Goal: Transaction & Acquisition: Purchase product/service

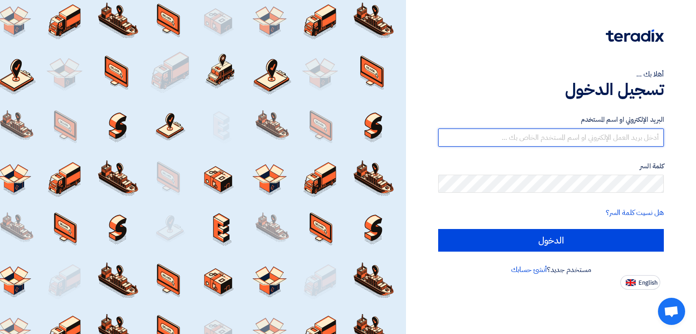
type input "[EMAIL_ADDRESS][DOMAIN_NAME]"
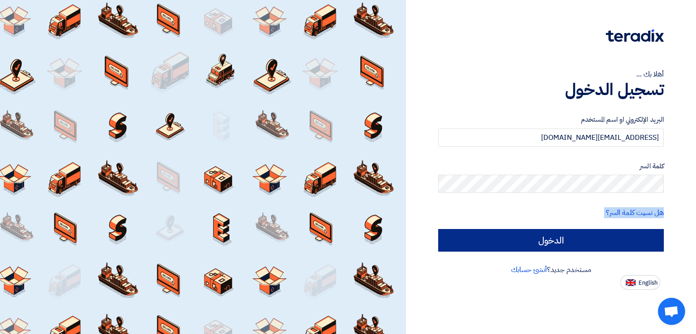
drag, startPoint x: 542, startPoint y: 163, endPoint x: 555, endPoint y: 243, distance: 80.9
click at [555, 243] on form "البريد الإلكتروني او اسم المستخدم italyaco2030@gmail.com كلمة السر هل نسيت كلمة…" at bounding box center [551, 183] width 226 height 137
click at [555, 243] on input "الدخول" at bounding box center [551, 240] width 226 height 23
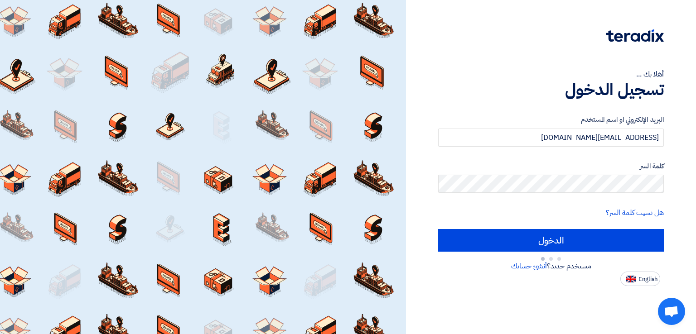
click at [441, 118] on label "البريد الإلكتروني او اسم المستخدم" at bounding box center [551, 120] width 226 height 10
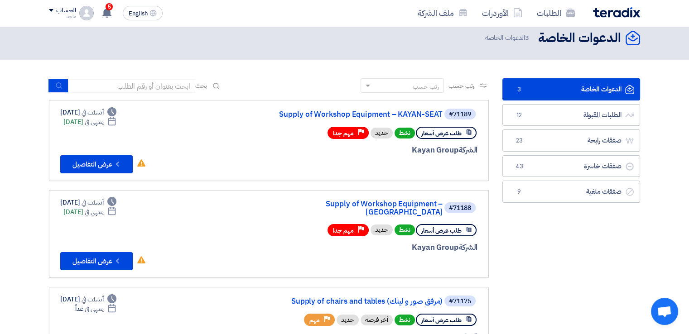
scroll to position [3, 0]
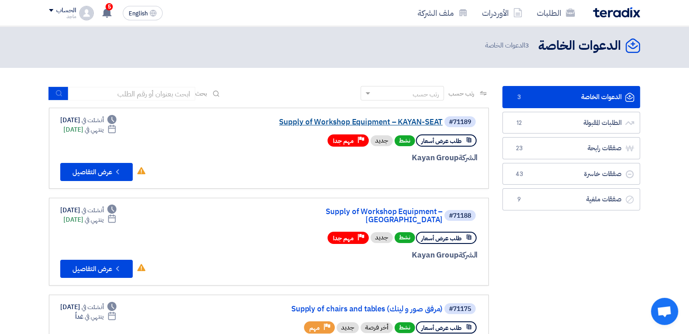
click at [351, 122] on link "Supply of Workshop Equipment – KAYAN-SEAT" at bounding box center [351, 122] width 181 height 8
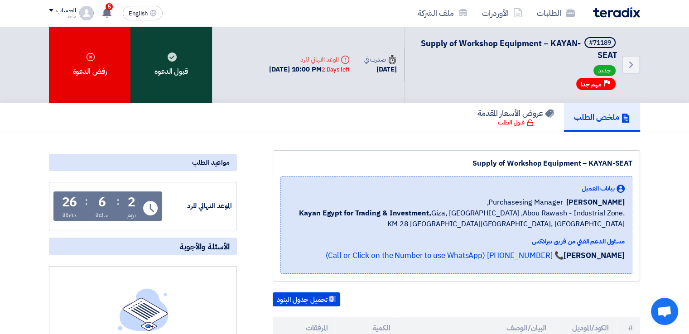
click at [202, 48] on div "قبول الدعوه" at bounding box center [171, 64] width 82 height 77
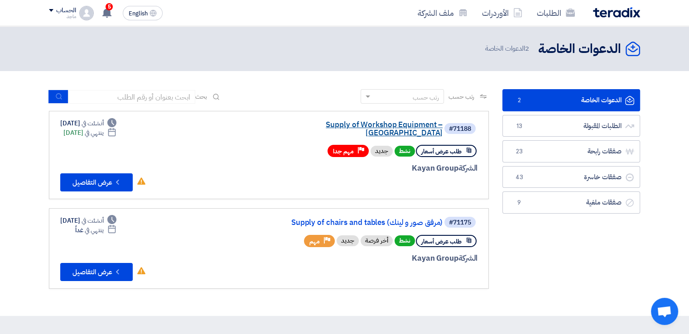
click at [297, 122] on link "Supply of Workshop Equipment – [GEOGRAPHIC_DATA]" at bounding box center [351, 129] width 181 height 16
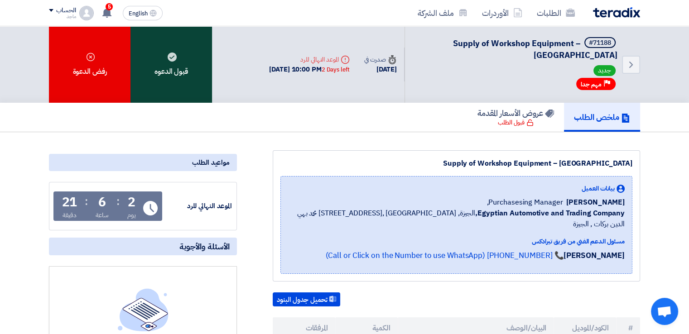
click at [185, 64] on div "قبول الدعوه" at bounding box center [171, 64] width 82 height 77
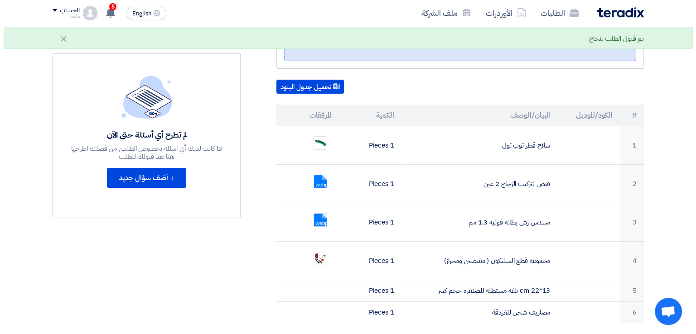
scroll to position [226, 0]
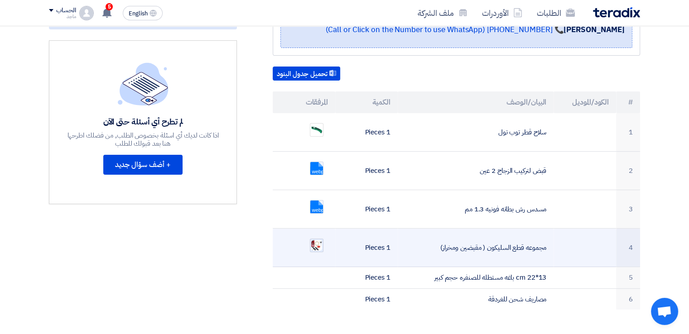
click at [317, 239] on img at bounding box center [316, 245] width 13 height 13
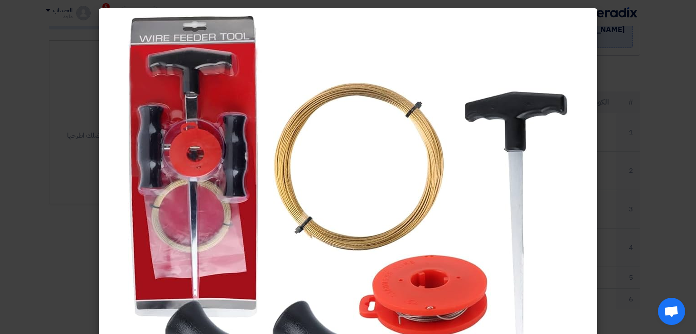
click at [76, 250] on modal-container at bounding box center [348, 167] width 696 height 334
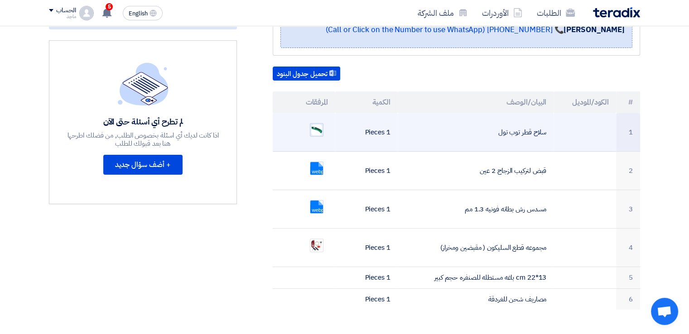
click at [315, 124] on img at bounding box center [316, 130] width 13 height 13
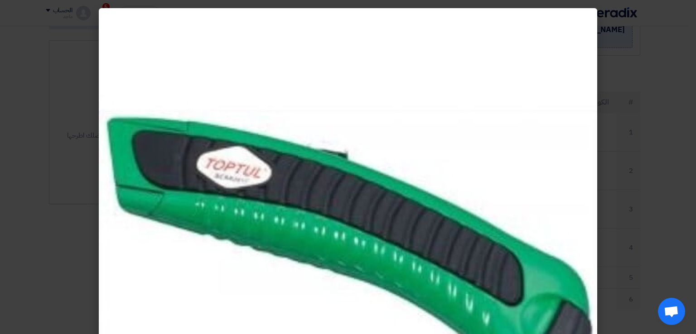
click at [62, 168] on modal-container at bounding box center [348, 167] width 696 height 334
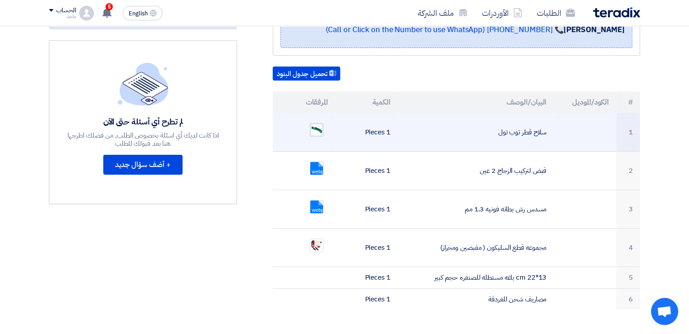
click at [310, 124] on img at bounding box center [316, 130] width 13 height 13
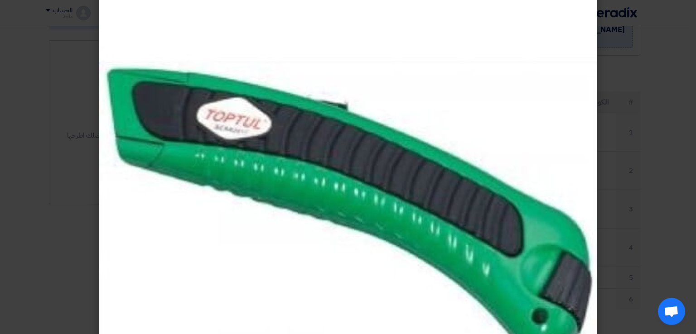
scroll to position [51, 0]
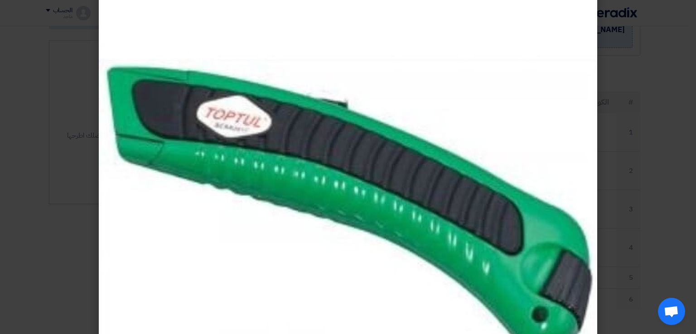
click at [91, 223] on modal-container at bounding box center [348, 167] width 696 height 334
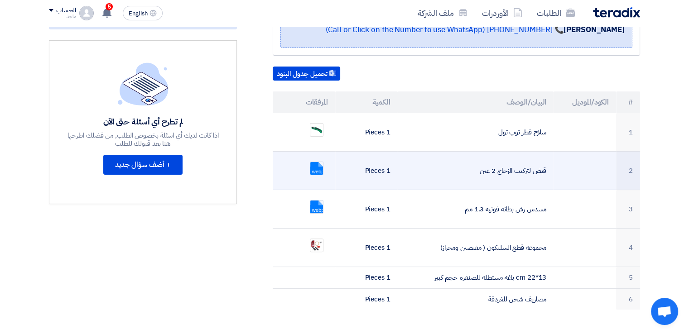
click at [308, 158] on ul "webp" at bounding box center [304, 168] width 48 height 23
click at [316, 162] on link at bounding box center [346, 189] width 72 height 54
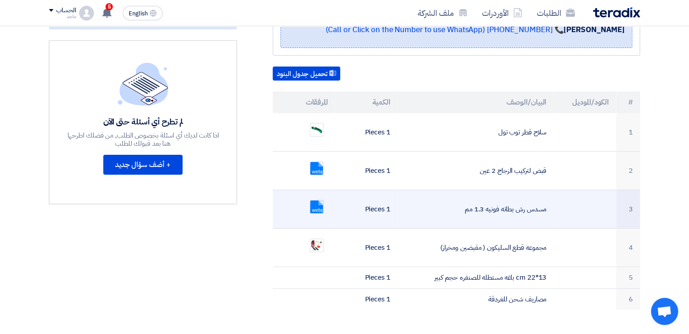
click at [312, 201] on link at bounding box center [346, 228] width 72 height 54
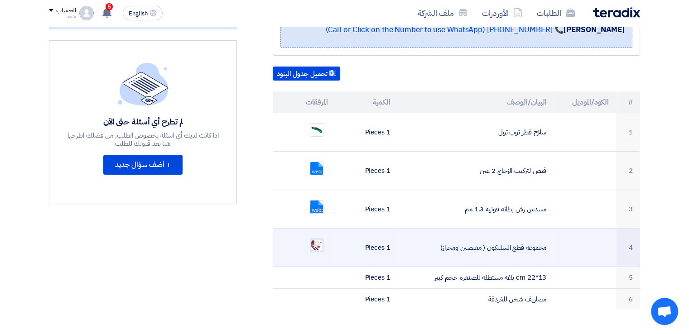
click at [313, 239] on img at bounding box center [316, 245] width 13 height 13
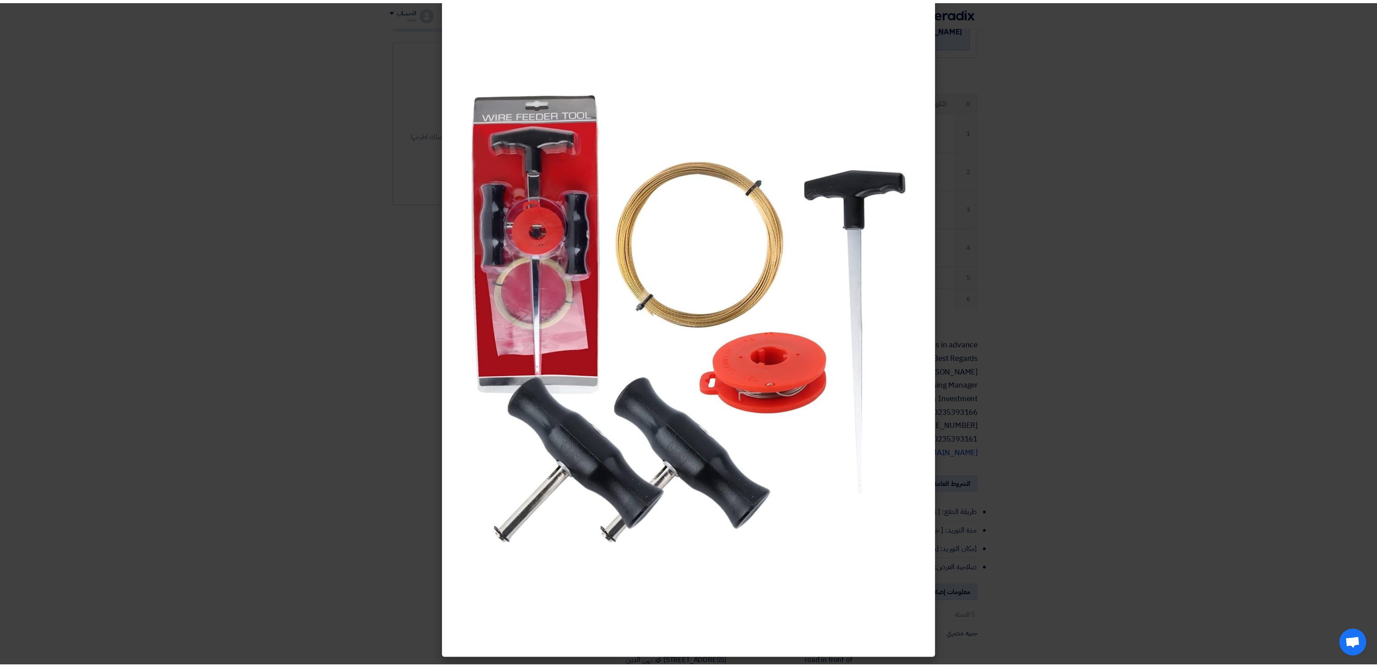
scroll to position [0, 0]
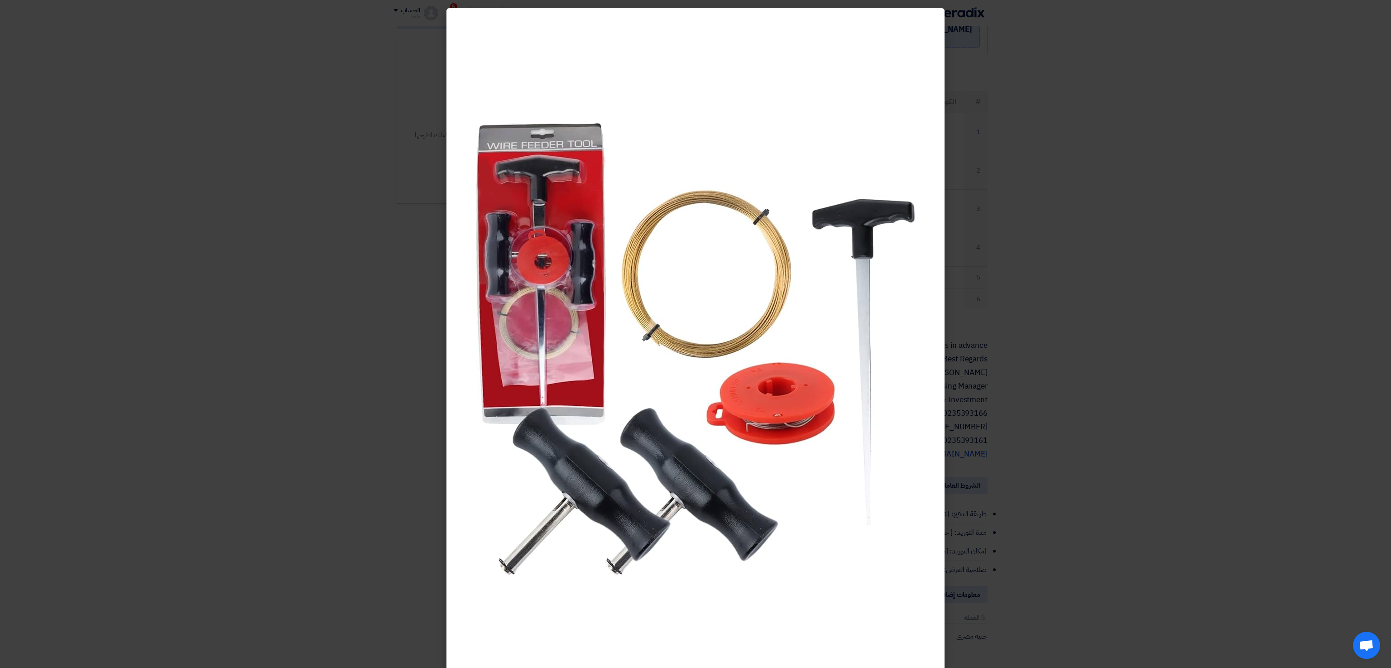
click at [324, 189] on modal-container at bounding box center [695, 334] width 1391 height 668
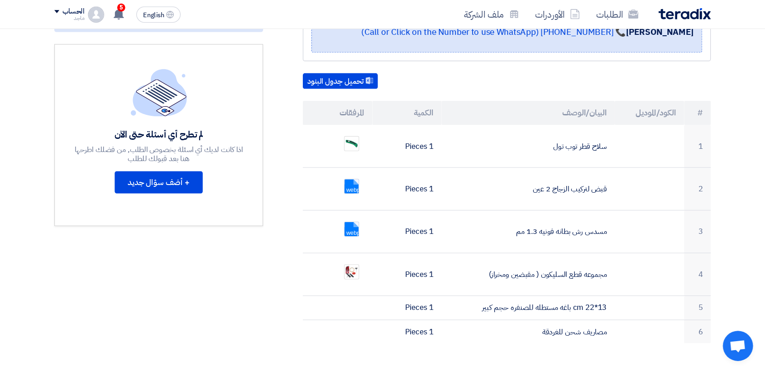
scroll to position [226, 0]
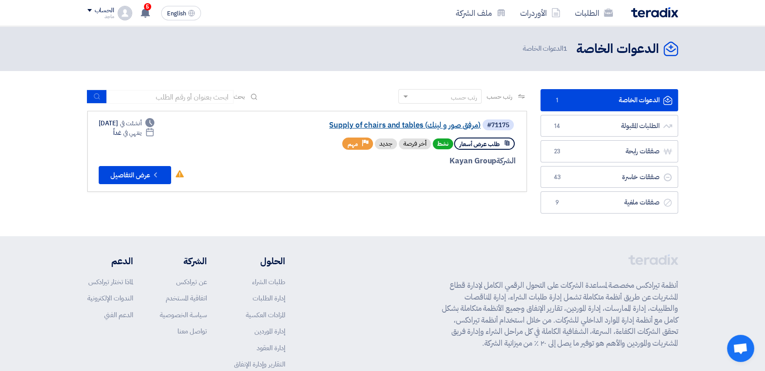
click at [462, 126] on link "Supply of chairs and tables (مرفق صور و لينك)" at bounding box center [390, 125] width 181 height 8
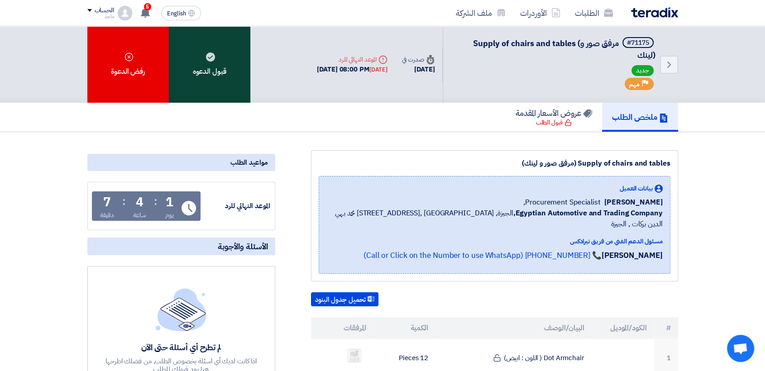
click at [226, 72] on div "قبول الدعوه" at bounding box center [210, 64] width 82 height 77
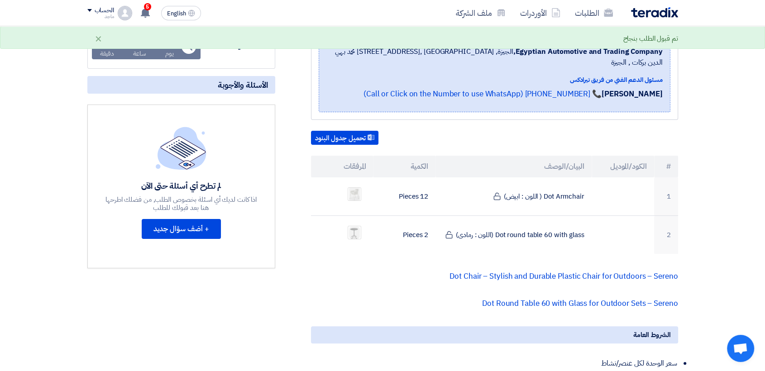
scroll to position [170, 0]
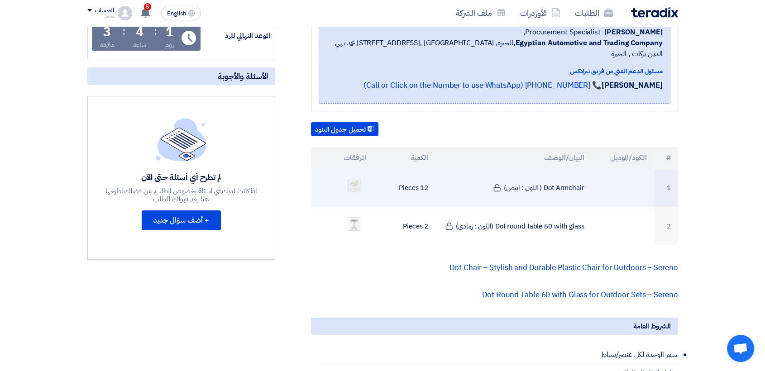
click at [356, 177] on img at bounding box center [354, 185] width 13 height 17
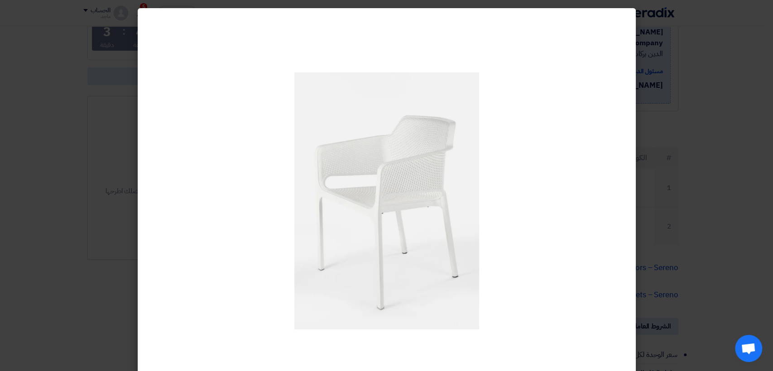
click at [83, 167] on modal-container at bounding box center [386, 185] width 773 height 371
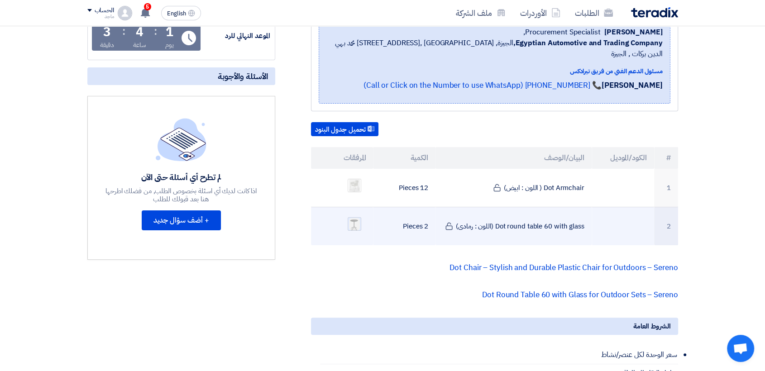
click at [360, 217] on img at bounding box center [354, 224] width 13 height 14
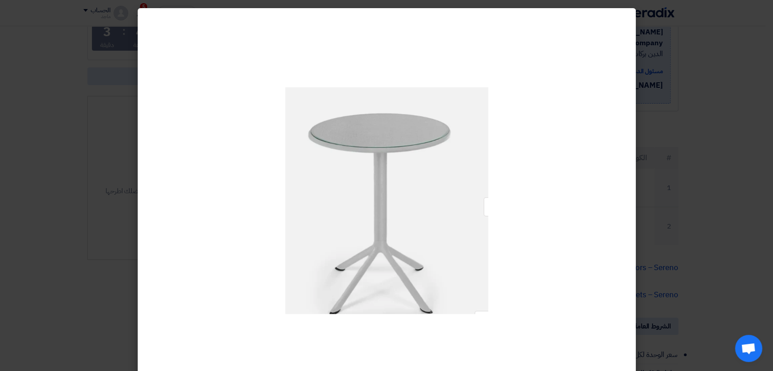
click at [86, 175] on modal-container at bounding box center [386, 185] width 773 height 371
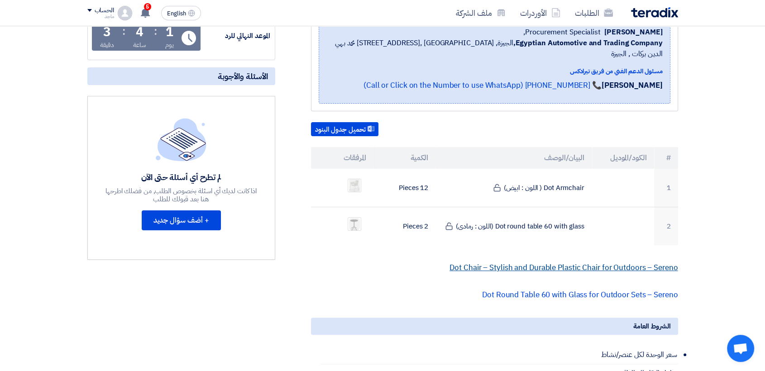
click at [518, 262] on link "Dot Chair – Stylish and Durable Plastic Chair for Outdoors – Sereno" at bounding box center [564, 267] width 228 height 11
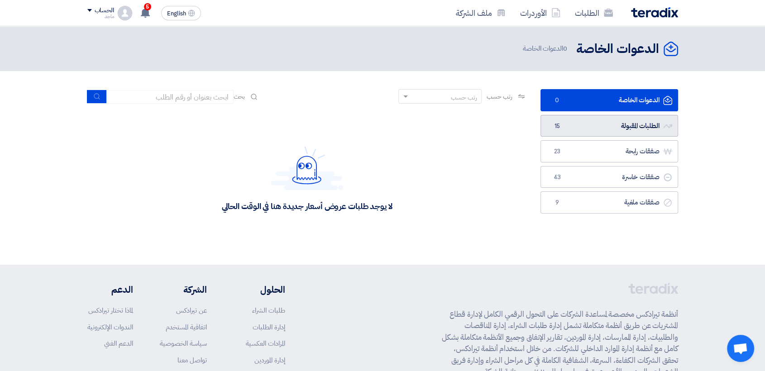
click at [569, 126] on link "الطلبات المقبولة الطلبات المقبولة 15" at bounding box center [610, 126] width 138 height 22
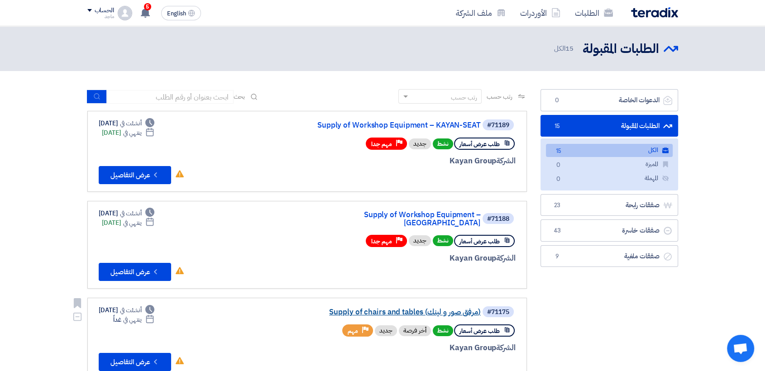
click at [446, 308] on link "Supply of chairs and tables (مرفق صور و لينك)" at bounding box center [390, 312] width 181 height 8
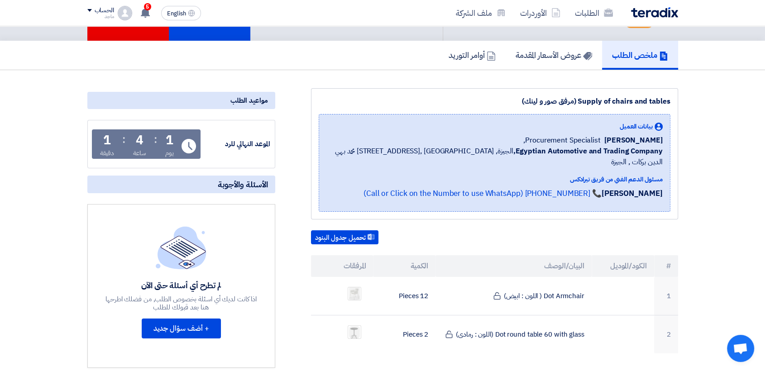
scroll to position [155, 0]
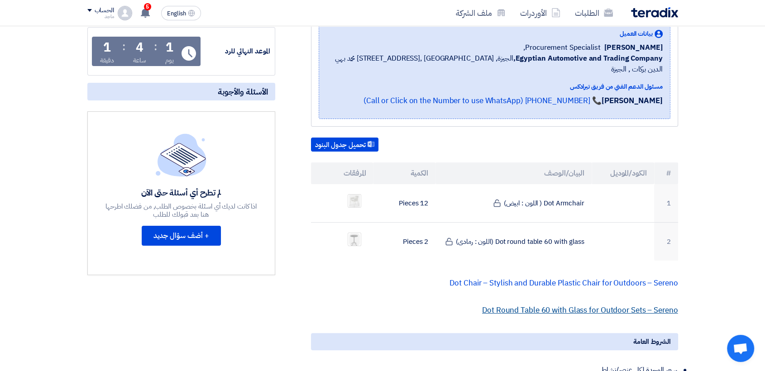
click at [512, 305] on link "Dot Round Table 60 with Glass for Outdoor Sets – Sereno" at bounding box center [580, 310] width 196 height 11
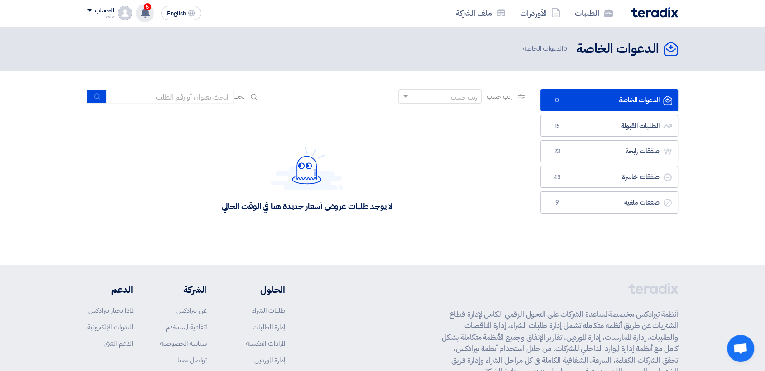
click at [145, 5] on span "5" at bounding box center [147, 6] width 7 height 7
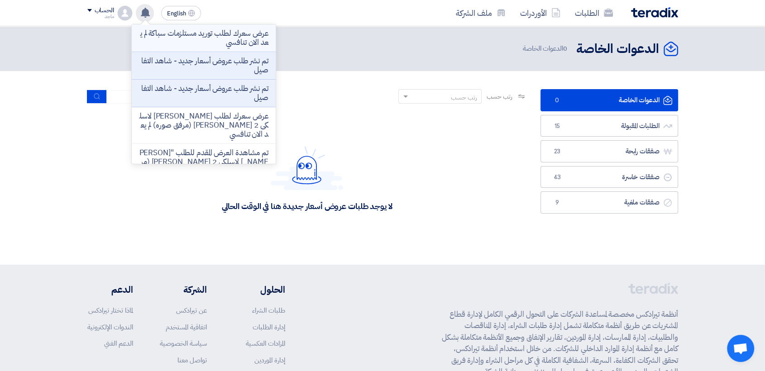
click at [183, 37] on p "عرض سعرك لطلب توريد مستلزمات سباكة لم يعد الان تنافسي" at bounding box center [204, 38] width 130 height 18
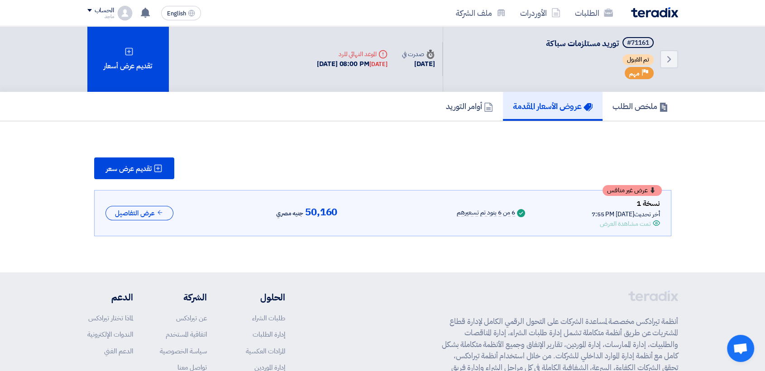
scroll to position [27, 0]
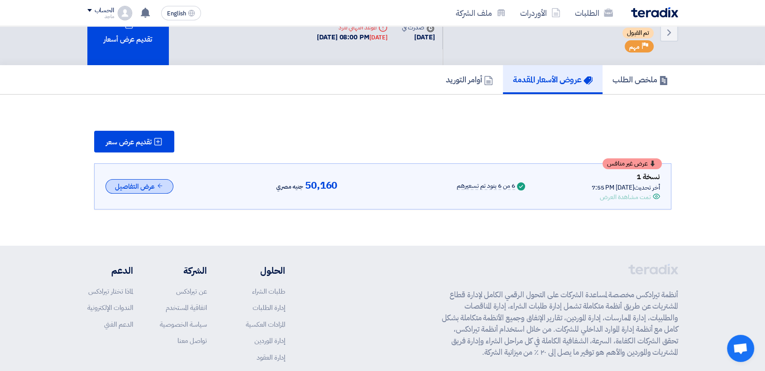
click at [154, 181] on button "عرض التفاصيل" at bounding box center [140, 186] width 68 height 15
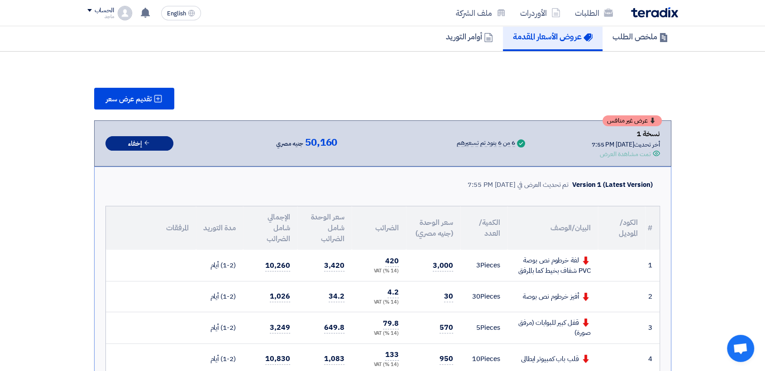
scroll to position [77, 0]
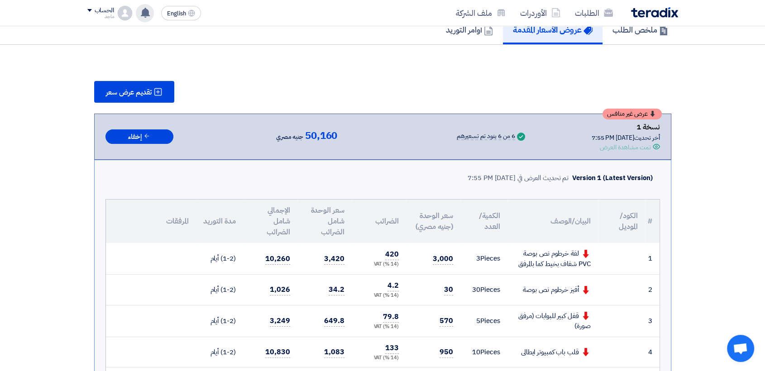
click at [143, 15] on use at bounding box center [145, 13] width 9 height 10
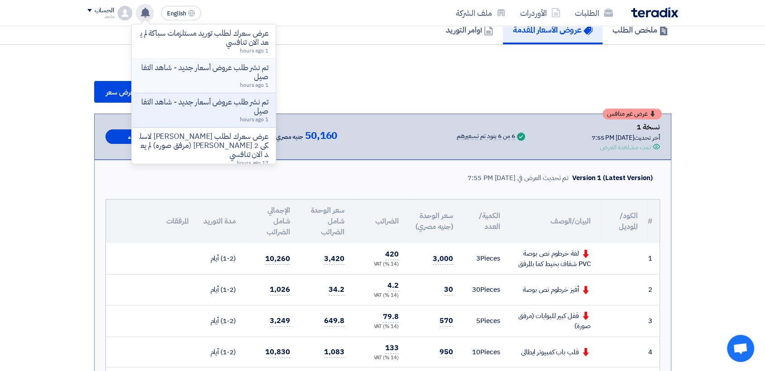
click at [199, 75] on p "تم نشر طلب عروض أسعار جديد - شاهد التفاصيل" at bounding box center [204, 72] width 130 height 18
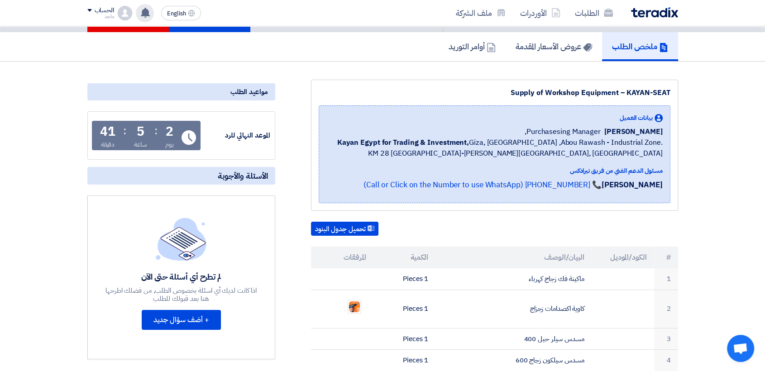
scroll to position [87, 0]
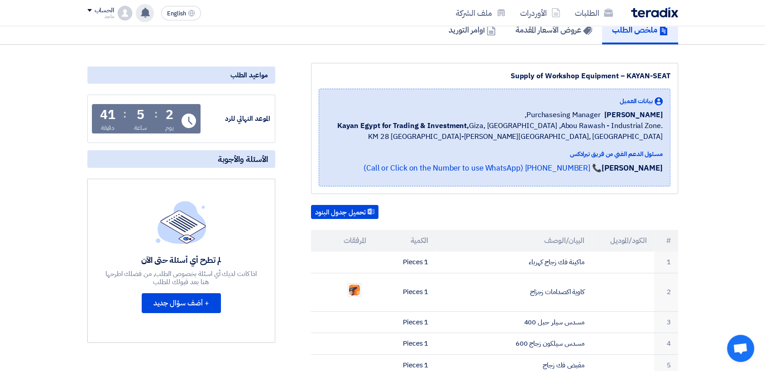
click at [141, 14] on icon at bounding box center [145, 13] width 10 height 10
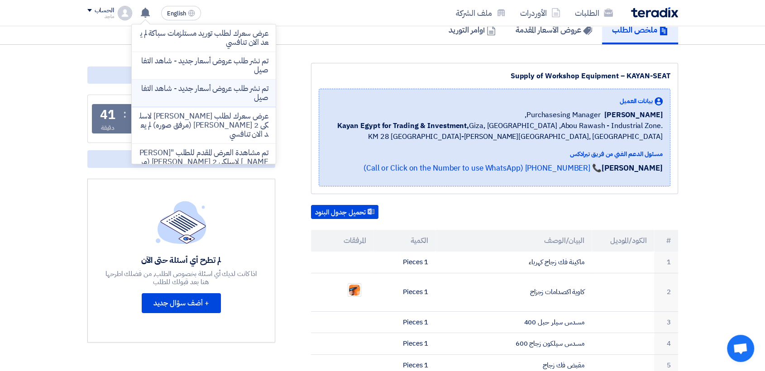
click at [197, 89] on p "تم نشر طلب عروض أسعار جديد - شاهد التفاصيل" at bounding box center [204, 93] width 130 height 18
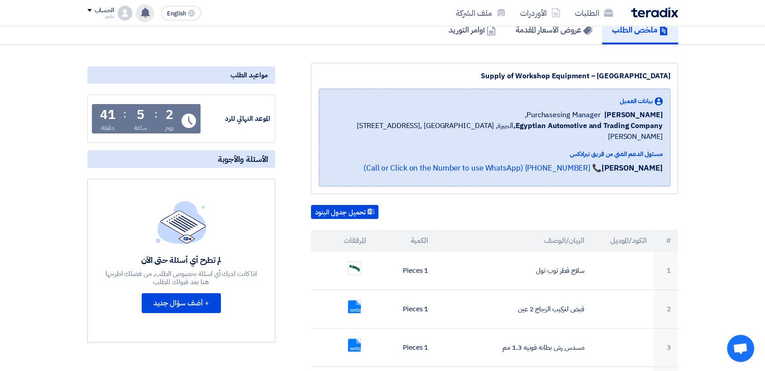
click at [139, 15] on div "عرض سعرك لطلب توريد مستلزمات سباكة لم يعد الان تنافسي 1 hours ago تم نشر طلب عر…" at bounding box center [145, 13] width 18 height 18
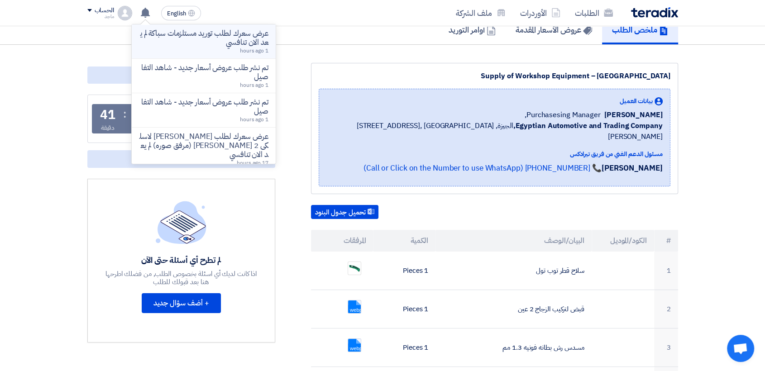
click at [156, 29] on p "عرض سعرك لطلب توريد مستلزمات سباكة لم يعد الان تنافسي" at bounding box center [204, 38] width 130 height 18
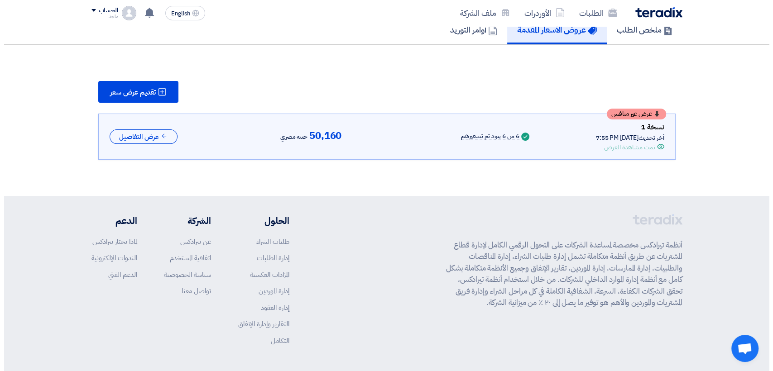
scroll to position [27, 0]
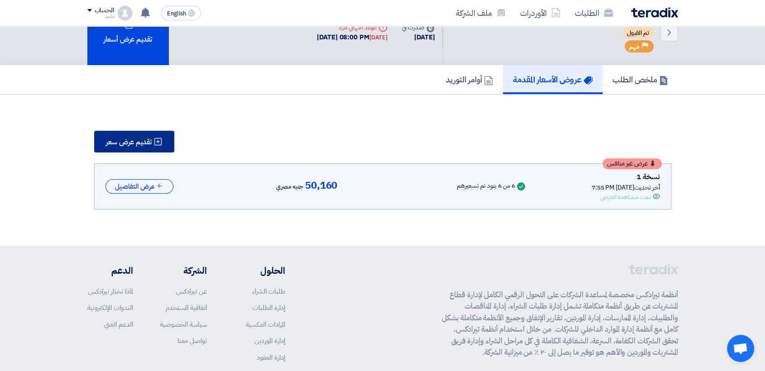
click at [134, 141] on span "تقديم عرض سعر" at bounding box center [129, 142] width 46 height 7
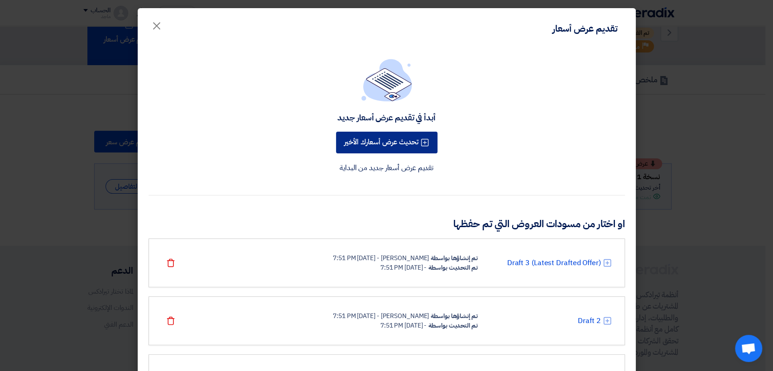
click at [375, 142] on button "تحديث عرض أسعارك الأخير" at bounding box center [386, 143] width 101 height 22
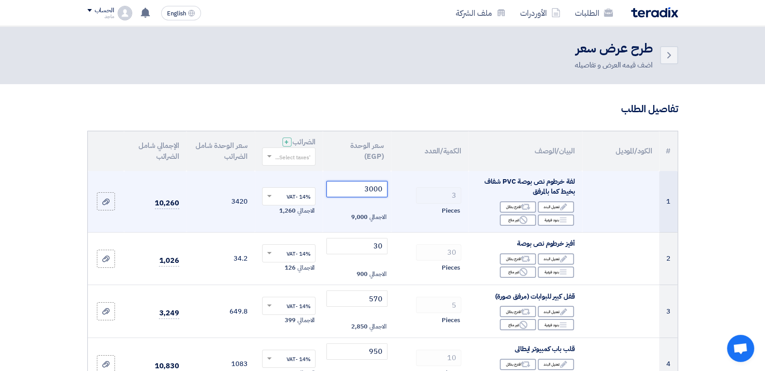
click at [361, 189] on input "3000" at bounding box center [357, 189] width 61 height 16
type input "3"
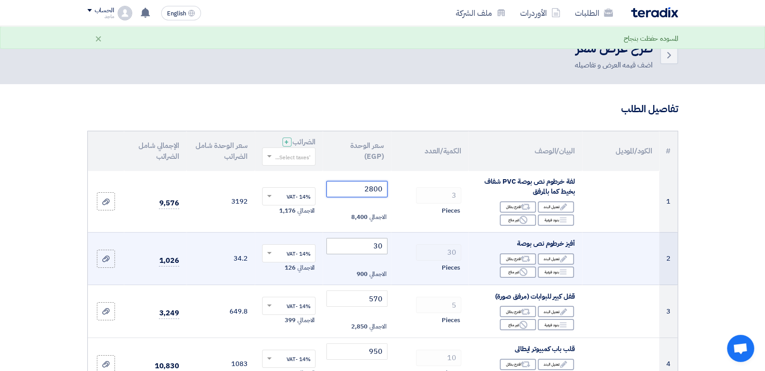
type input "2800"
click at [355, 248] on input "30" at bounding box center [357, 246] width 61 height 16
type input "3"
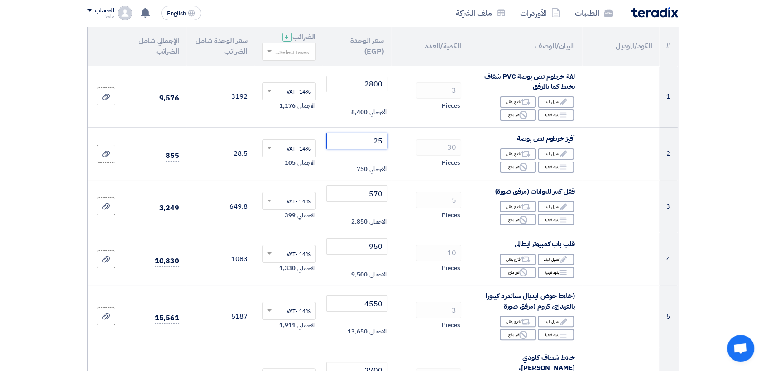
scroll to position [108, 0]
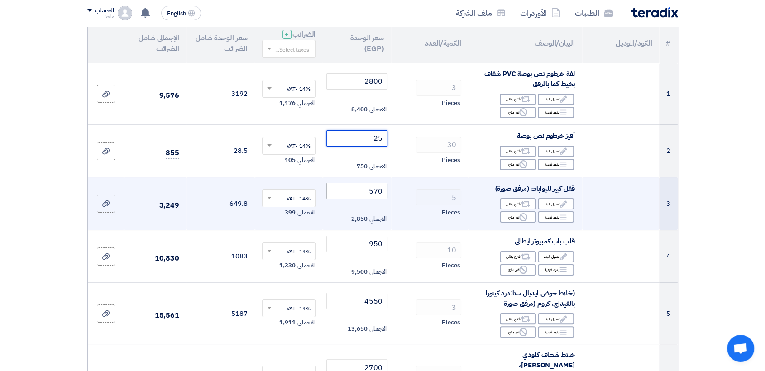
type input "25"
click at [350, 191] on input "570" at bounding box center [357, 191] width 61 height 16
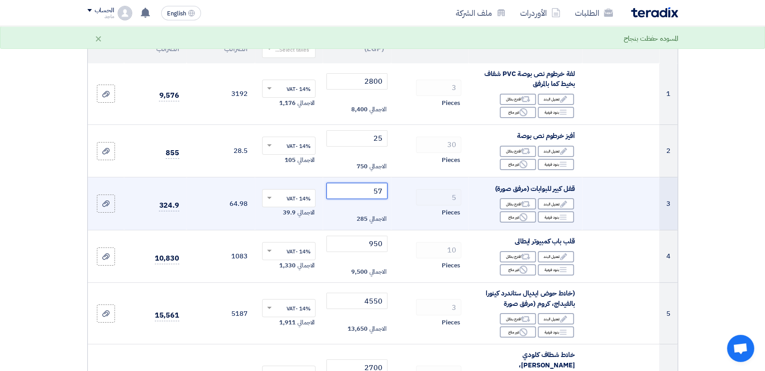
type input "5"
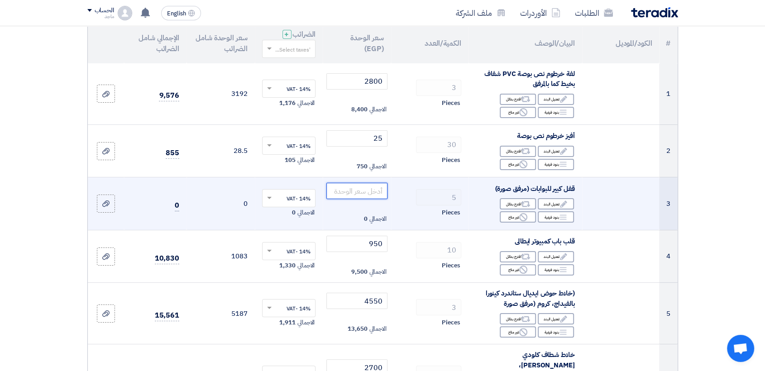
type input "6"
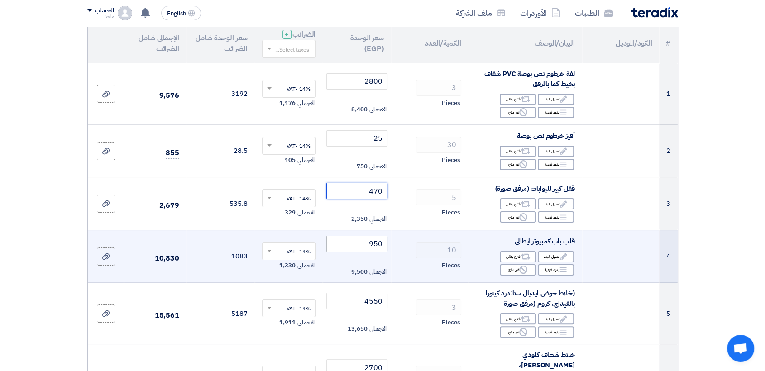
type input "470"
click at [355, 241] on input "950" at bounding box center [357, 244] width 61 height 16
type input "9"
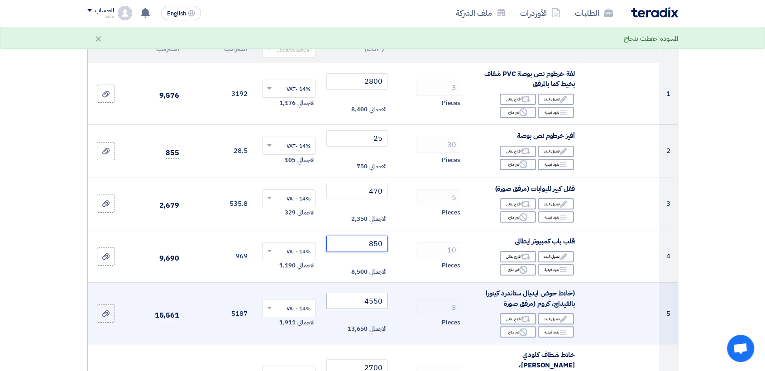
type input "850"
click at [360, 304] on input "4550" at bounding box center [357, 301] width 61 height 16
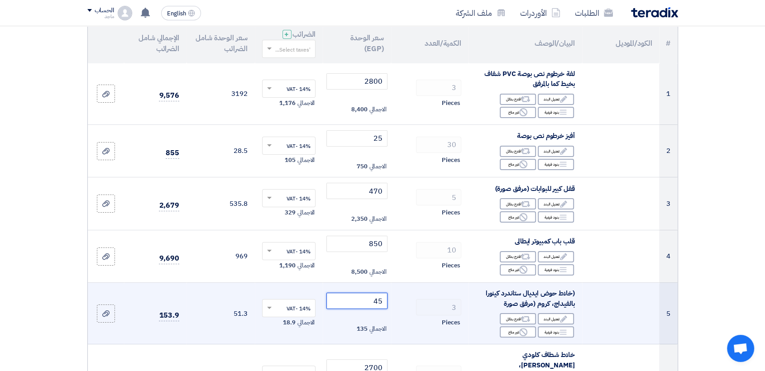
type input "4"
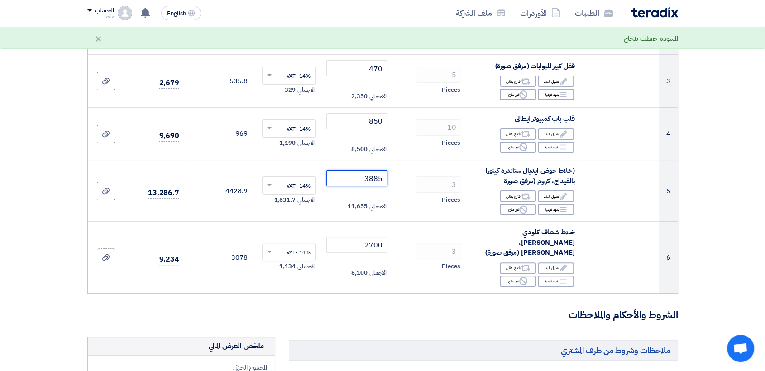
scroll to position [234, 0]
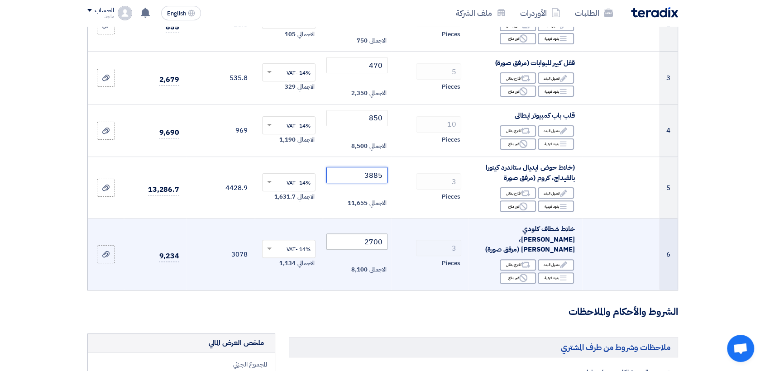
type input "3885"
click at [337, 234] on input "2700" at bounding box center [357, 242] width 61 height 16
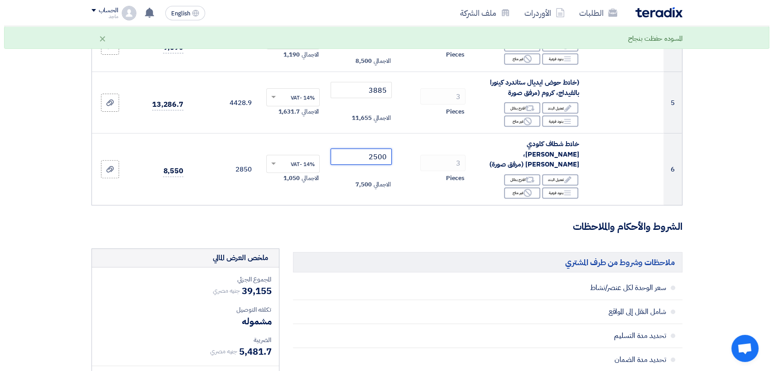
scroll to position [511, 0]
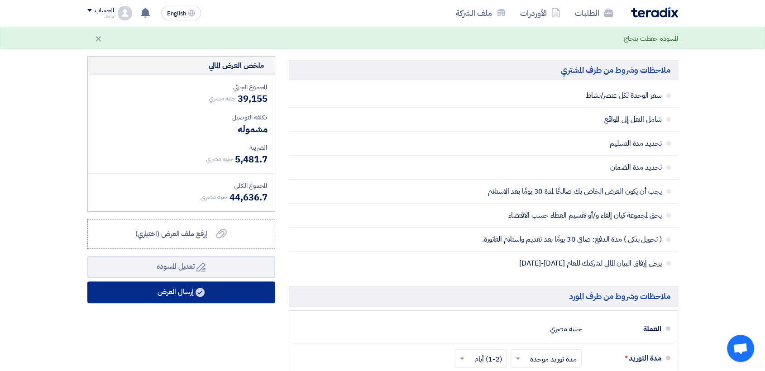
type input "2500"
click at [226, 289] on button "إرسال العرض" at bounding box center [181, 293] width 188 height 22
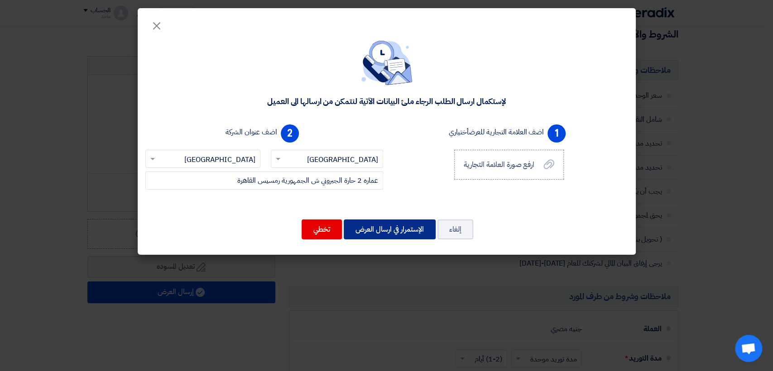
click at [375, 233] on button "الإستمرار في ارسال العرض" at bounding box center [390, 230] width 92 height 20
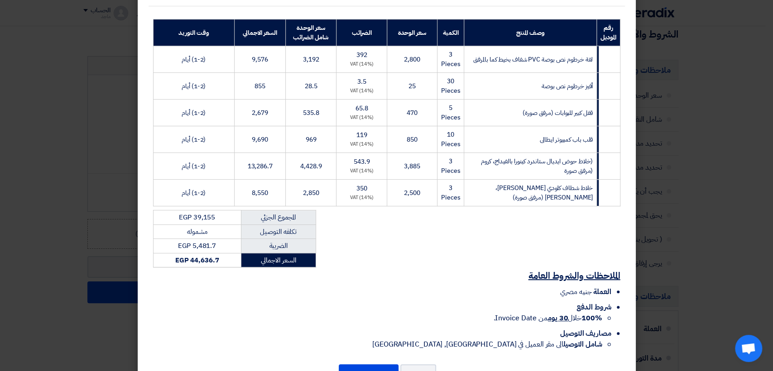
scroll to position [161, 0]
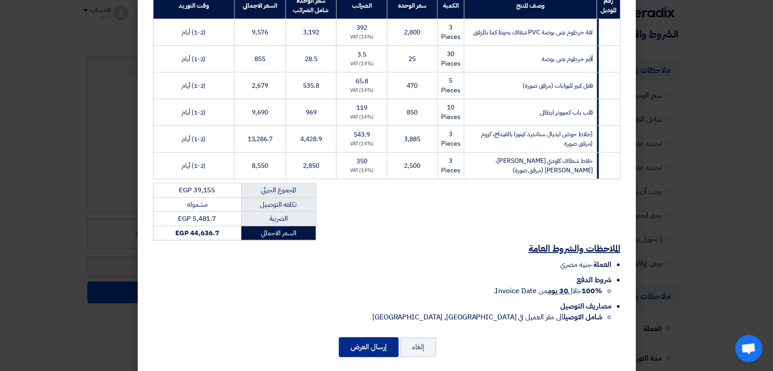
click at [357, 337] on button "إرسال العرض" at bounding box center [369, 347] width 60 height 20
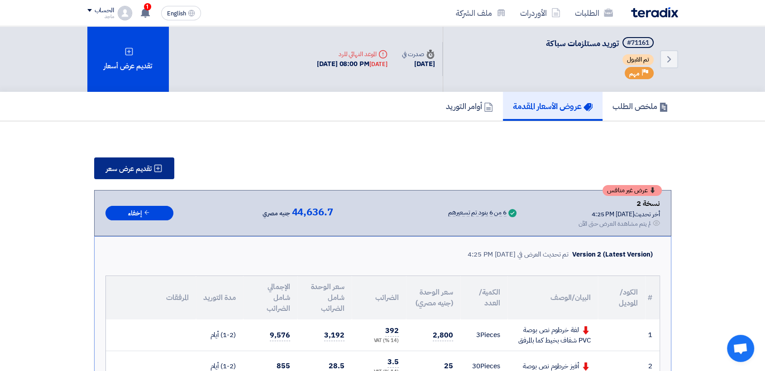
click at [161, 167] on icon at bounding box center [158, 168] width 9 height 9
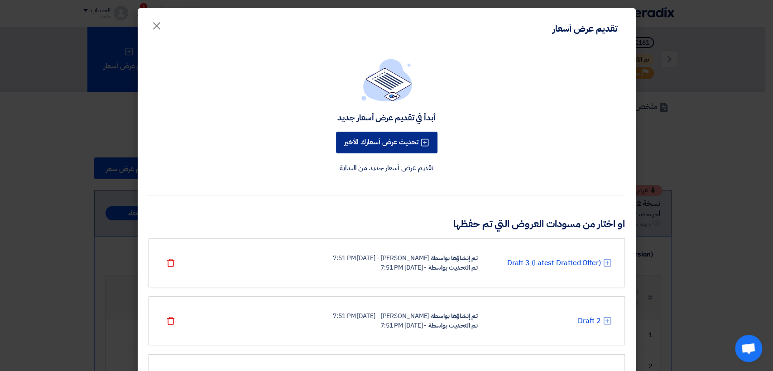
click at [379, 146] on button "تحديث عرض أسعارك الأخير" at bounding box center [386, 143] width 101 height 22
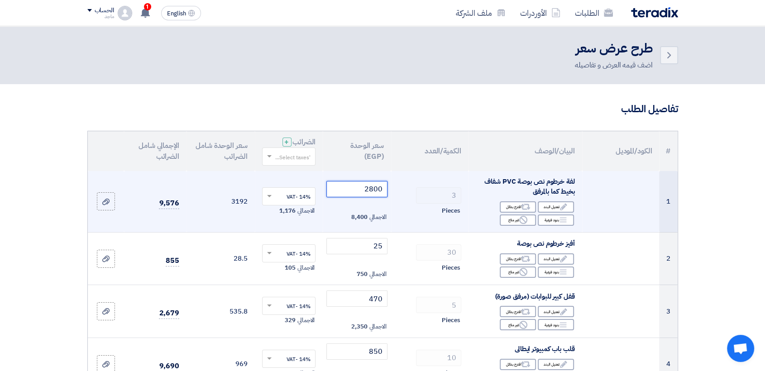
click at [341, 192] on input "2800" at bounding box center [357, 189] width 61 height 16
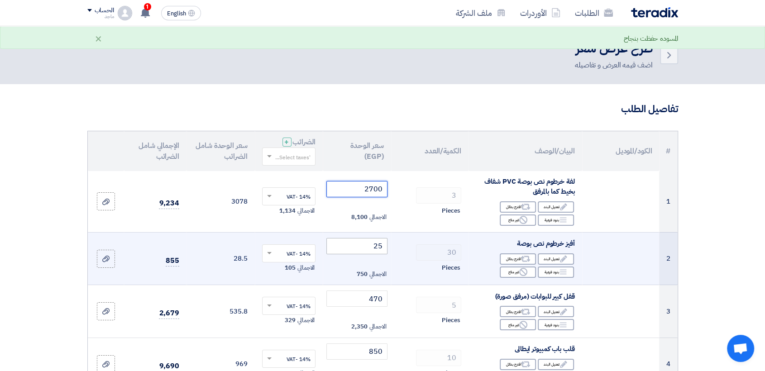
type input "2700"
click at [336, 248] on input "25" at bounding box center [357, 246] width 61 height 16
type input "2"
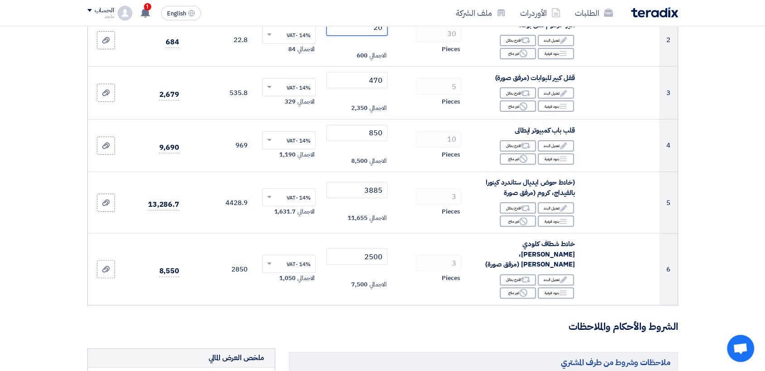
scroll to position [216, 0]
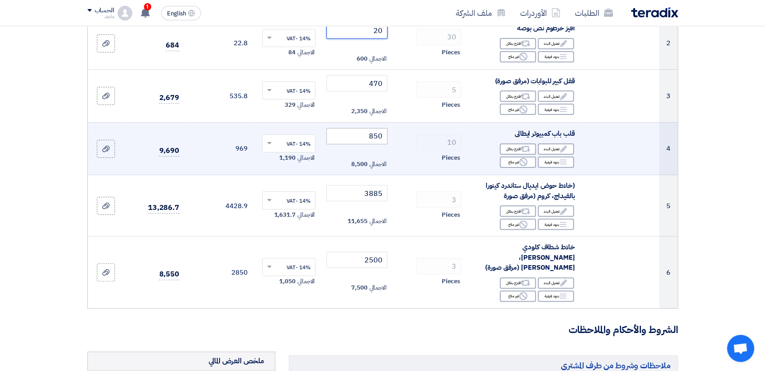
type input "20"
click at [352, 136] on input "850" at bounding box center [357, 136] width 61 height 16
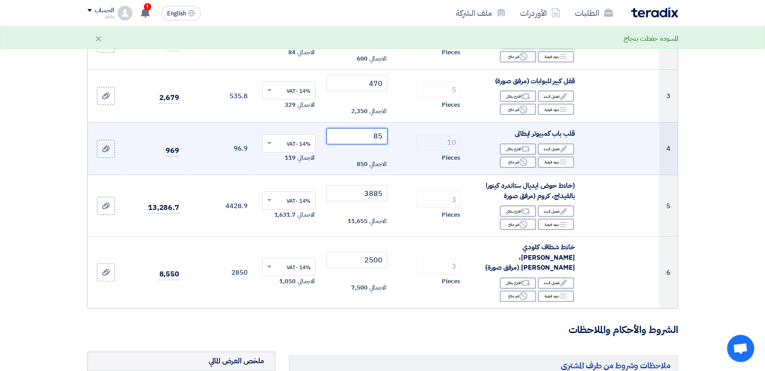
type input "8"
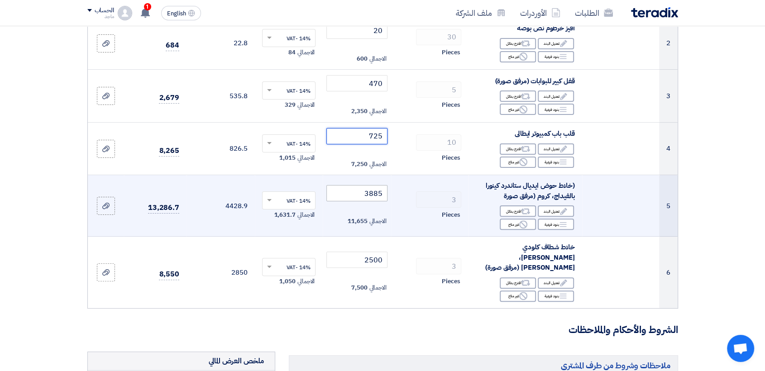
type input "725"
click at [362, 195] on input "3885" at bounding box center [357, 193] width 61 height 16
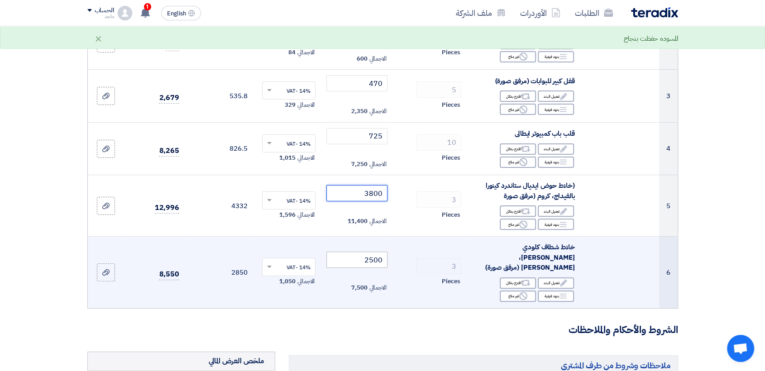
type input "3800"
click at [354, 254] on input "2500" at bounding box center [357, 260] width 61 height 16
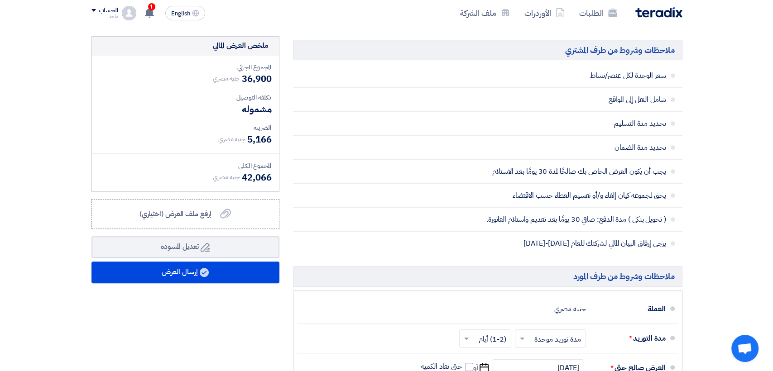
scroll to position [563, 0]
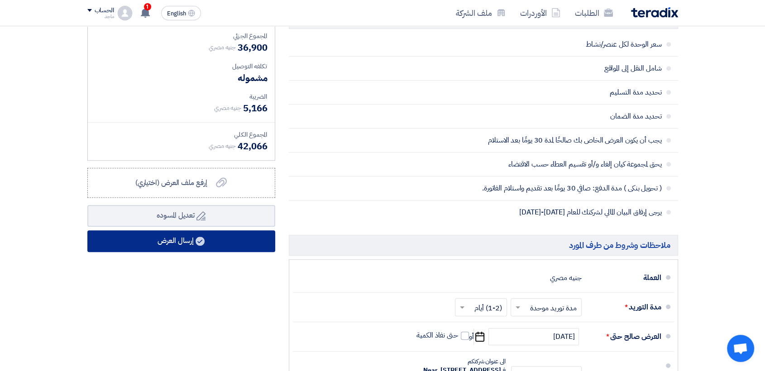
type input "2400"
click at [262, 231] on button "إرسال العرض" at bounding box center [181, 242] width 188 height 22
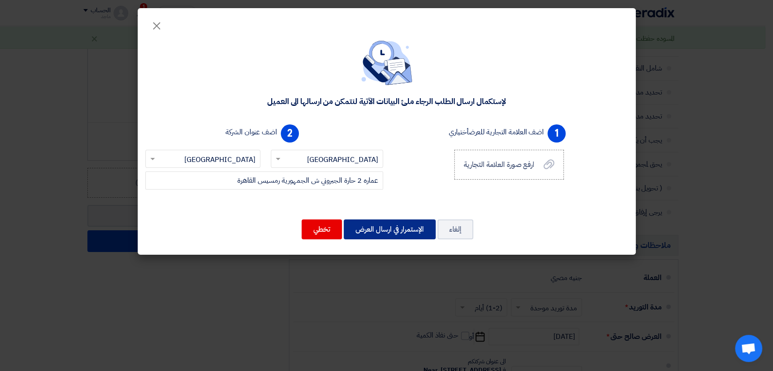
click at [362, 233] on button "الإستمرار في ارسال العرض" at bounding box center [390, 230] width 92 height 20
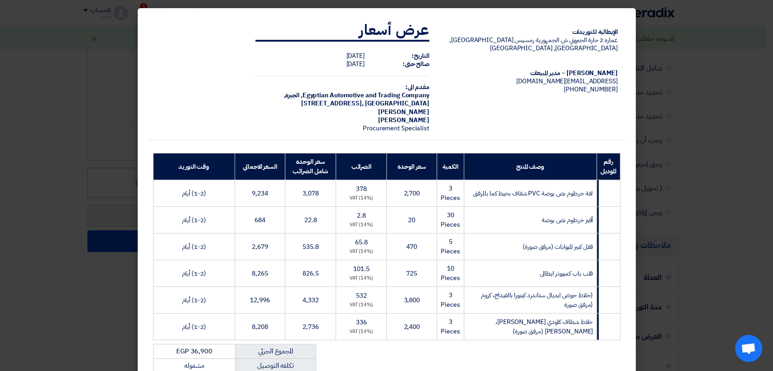
scroll to position [161, 0]
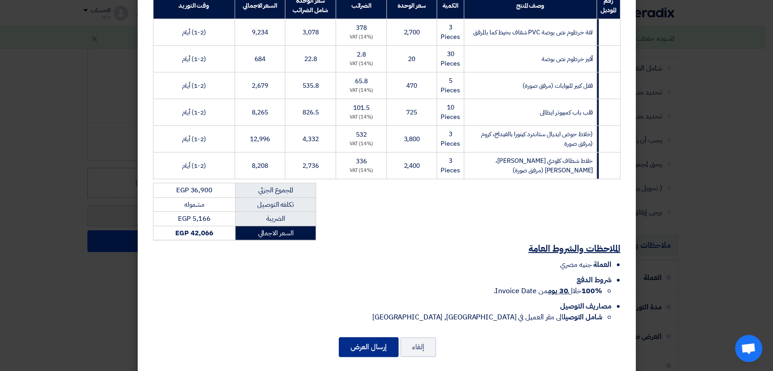
click at [368, 337] on button "إرسال العرض" at bounding box center [369, 347] width 60 height 20
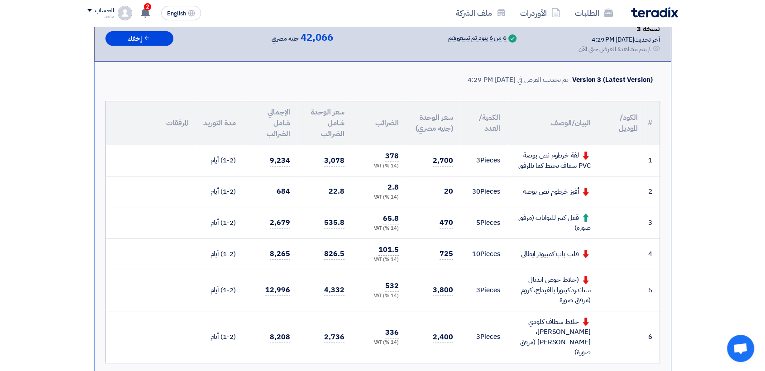
scroll to position [178, 0]
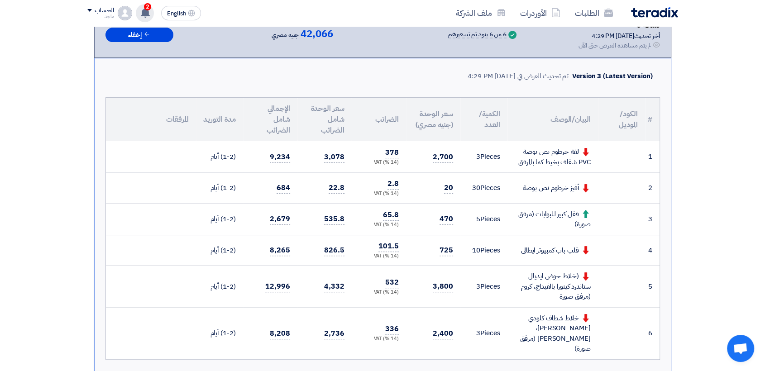
click at [149, 11] on icon at bounding box center [145, 13] width 10 height 10
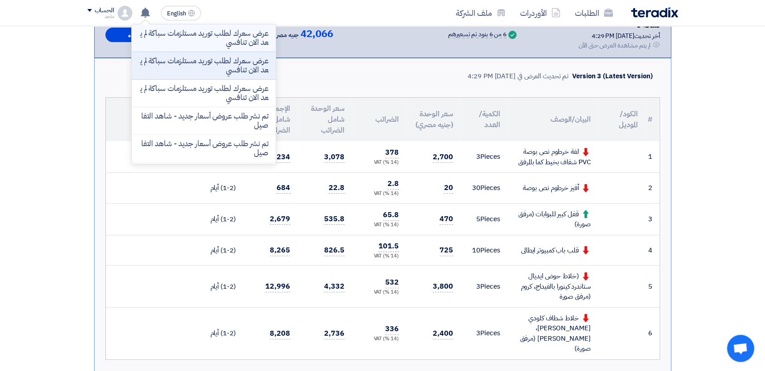
click at [198, 37] on p "عرض سعرك لطلب توريد مستلزمات سباكة لم يعد الان تنافسي" at bounding box center [204, 38] width 130 height 18
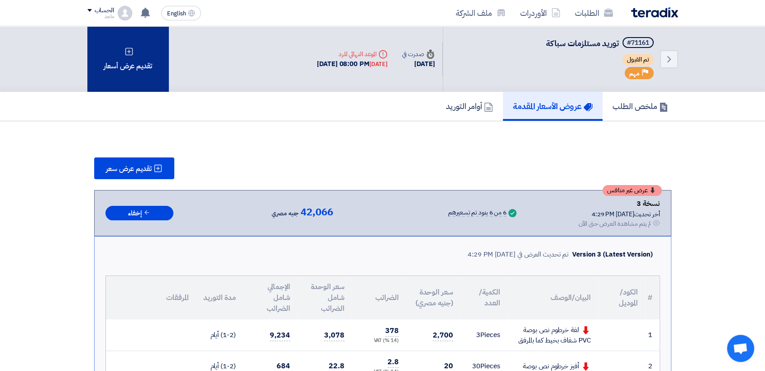
click at [136, 70] on div "تقديم عرض أسعار" at bounding box center [128, 59] width 82 height 66
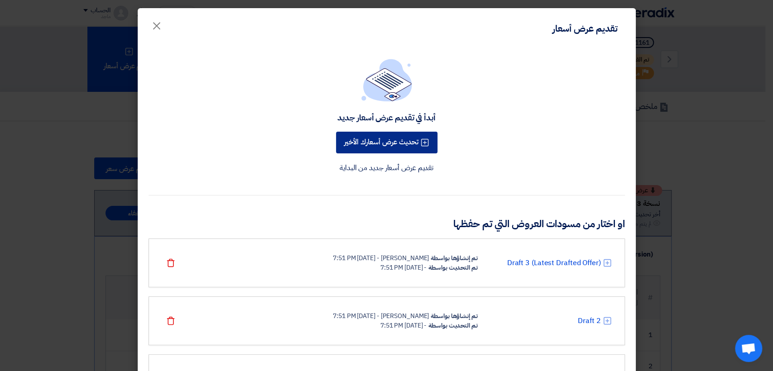
click at [409, 142] on button "تحديث عرض أسعارك الأخير" at bounding box center [386, 143] width 101 height 22
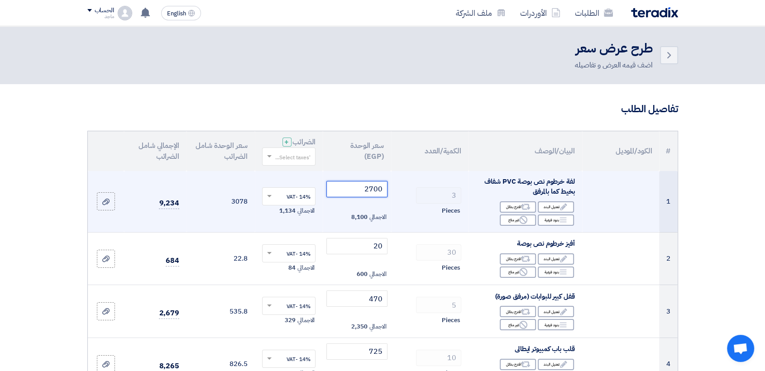
click at [380, 190] on input "2700" at bounding box center [357, 189] width 61 height 16
click at [357, 191] on input "2700" at bounding box center [357, 189] width 61 height 16
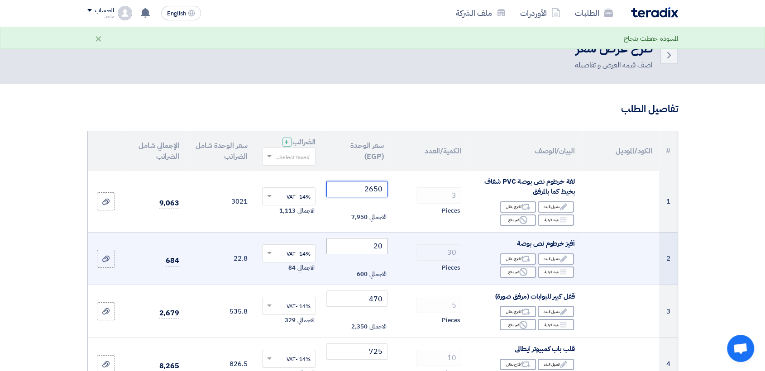
type input "2650"
click at [356, 245] on input "20" at bounding box center [357, 246] width 61 height 16
type input "2"
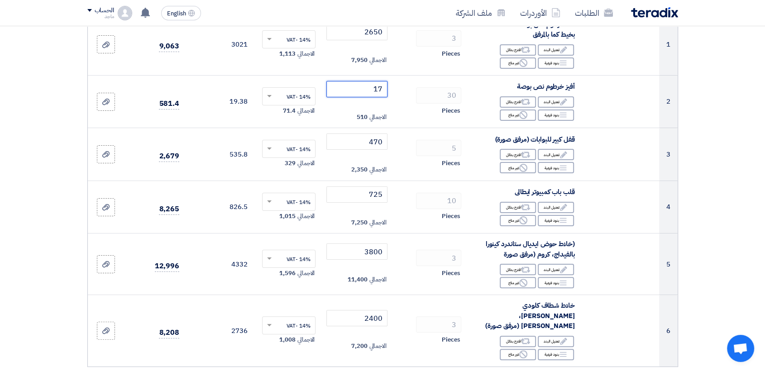
scroll to position [159, 0]
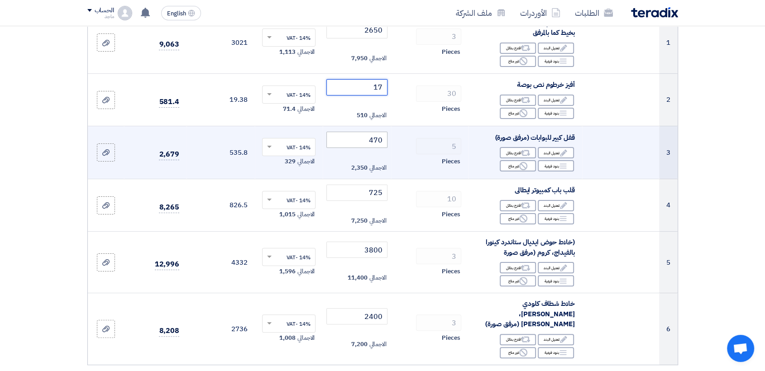
type input "17"
click at [341, 142] on input "470" at bounding box center [357, 140] width 61 height 16
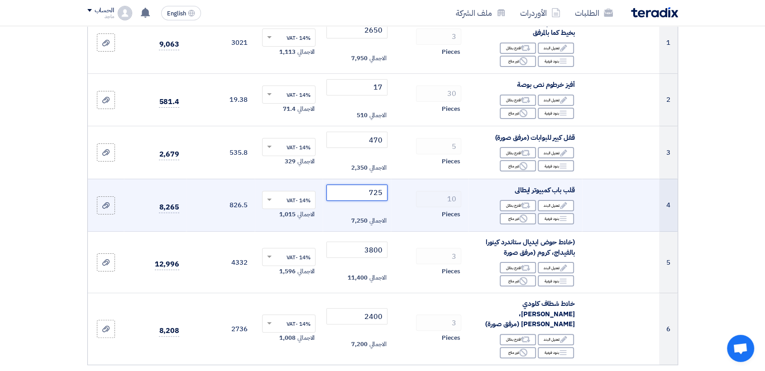
click at [362, 193] on input "725" at bounding box center [357, 193] width 61 height 16
type input "7"
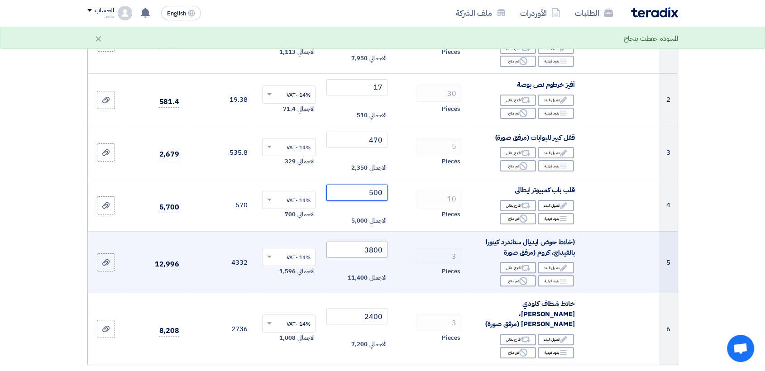
type input "500"
click at [330, 246] on input "3800" at bounding box center [357, 250] width 61 height 16
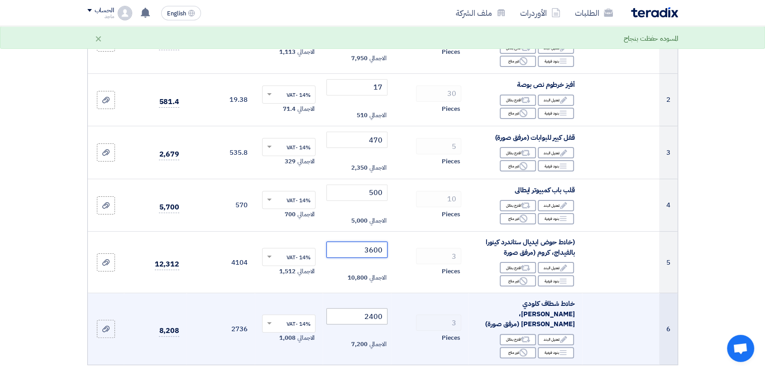
type input "3600"
click at [337, 313] on input "2400" at bounding box center [357, 316] width 61 height 16
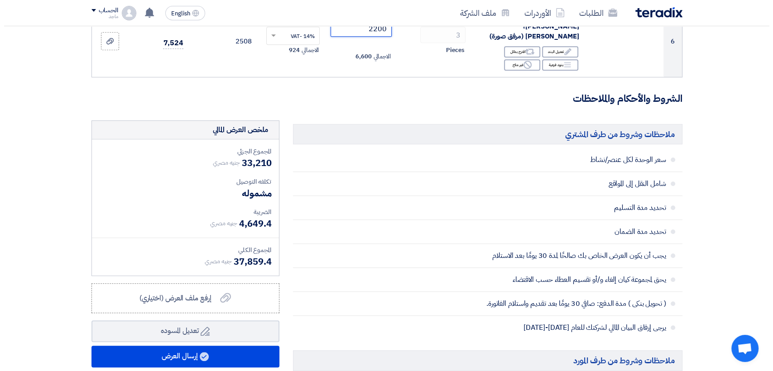
scroll to position [558, 0]
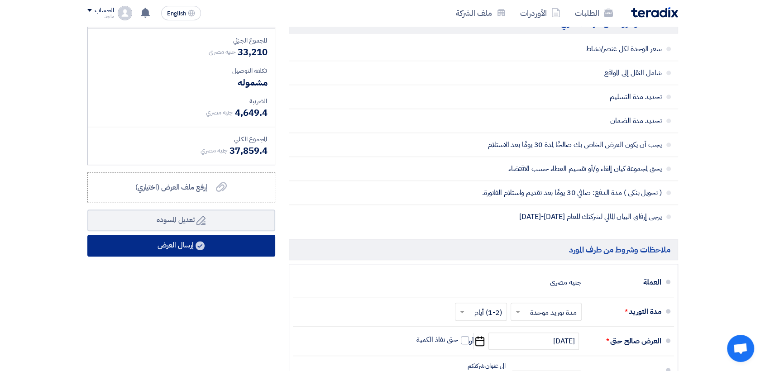
type input "2200"
click at [243, 235] on button "إرسال العرض" at bounding box center [181, 246] width 188 height 22
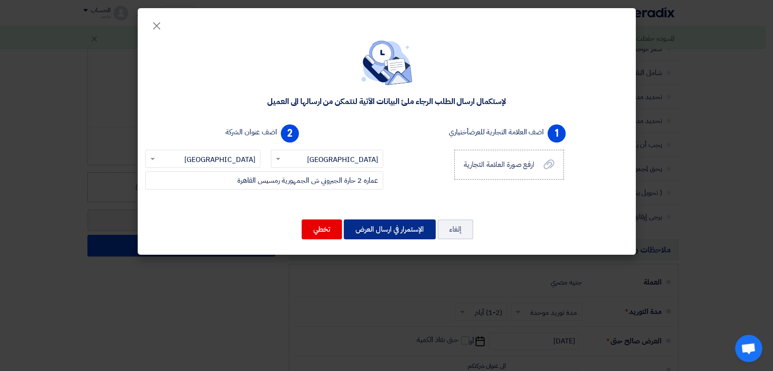
click at [407, 230] on button "الإستمرار في ارسال العرض" at bounding box center [390, 230] width 92 height 20
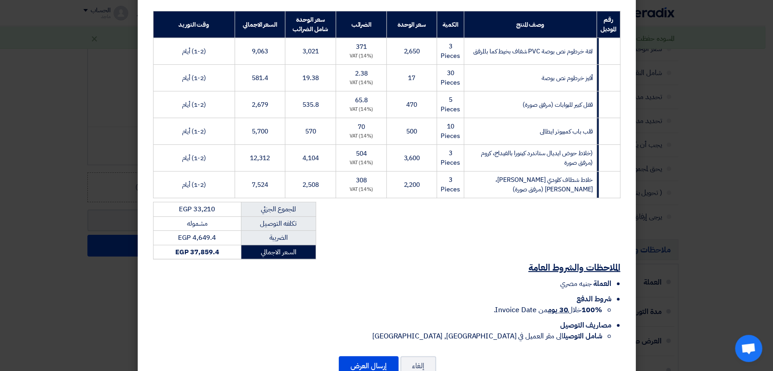
scroll to position [161, 0]
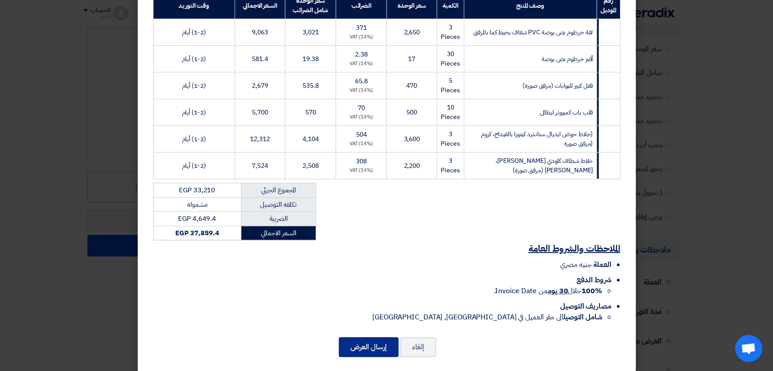
click at [386, 338] on button "إرسال العرض" at bounding box center [369, 347] width 60 height 20
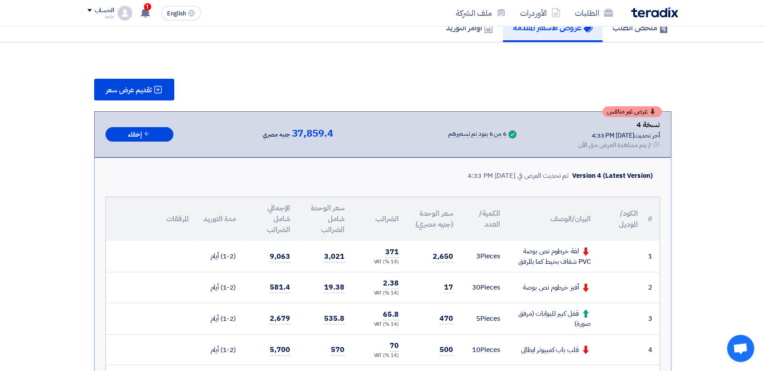
scroll to position [168, 0]
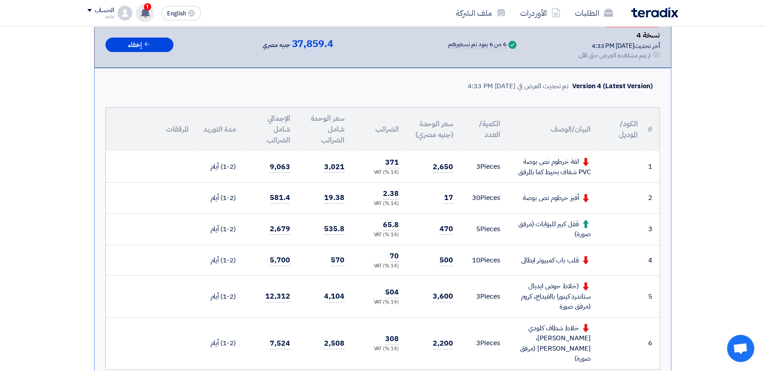
click at [145, 9] on span "1" at bounding box center [147, 6] width 7 height 7
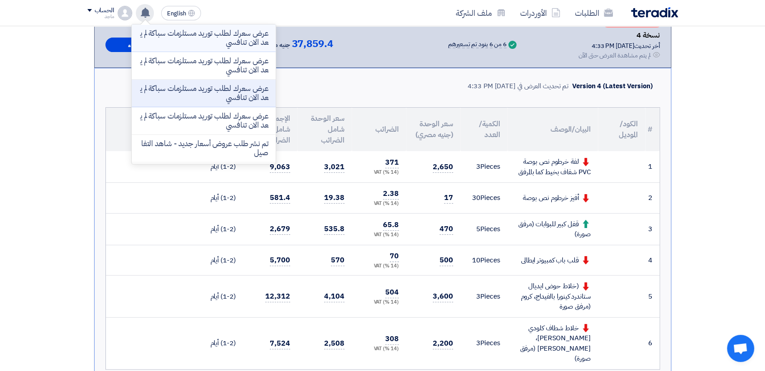
click at [187, 34] on p "عرض سعرك لطلب توريد مستلزمات سباكة لم يعد الان تنافسي" at bounding box center [204, 38] width 130 height 18
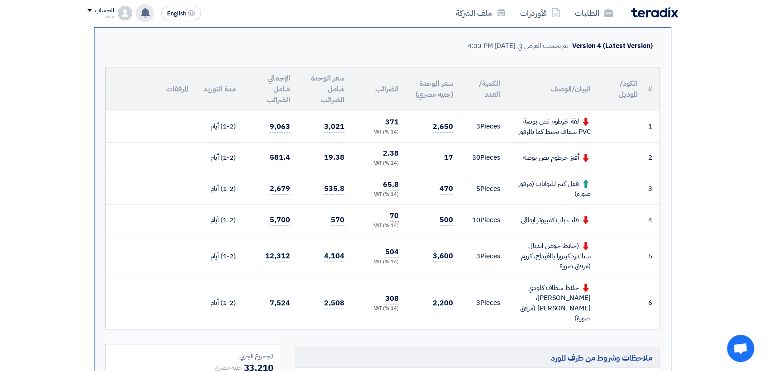
scroll to position [272, 0]
